Goal: Information Seeking & Learning: Learn about a topic

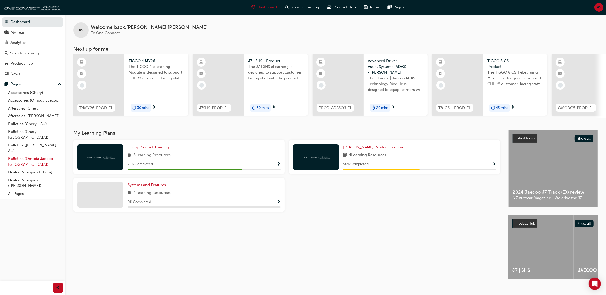
click at [41, 155] on link "Bulletins (Omoda Jaecoo - [GEOGRAPHIC_DATA])" at bounding box center [34, 162] width 57 height 14
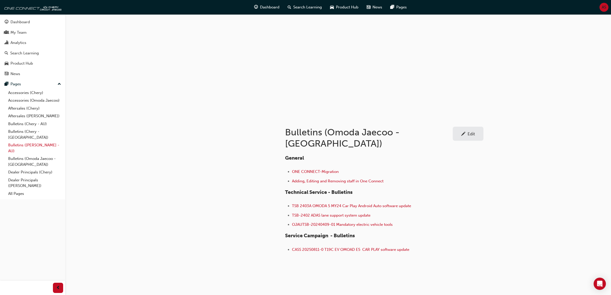
click at [37, 141] on link "Bulletins ([PERSON_NAME] - AU)" at bounding box center [34, 148] width 57 height 14
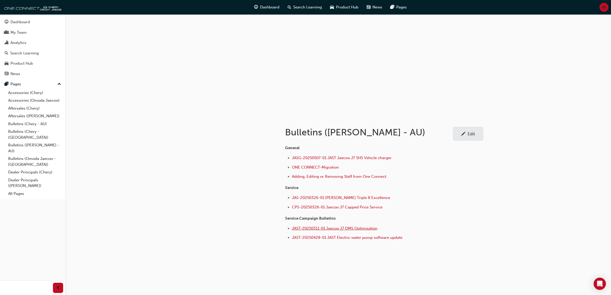
click at [356, 230] on span "JAST-20250311-01 Jaecoo J7 DMS Optimisation" at bounding box center [334, 228] width 85 height 5
